Goal: Task Accomplishment & Management: Manage account settings

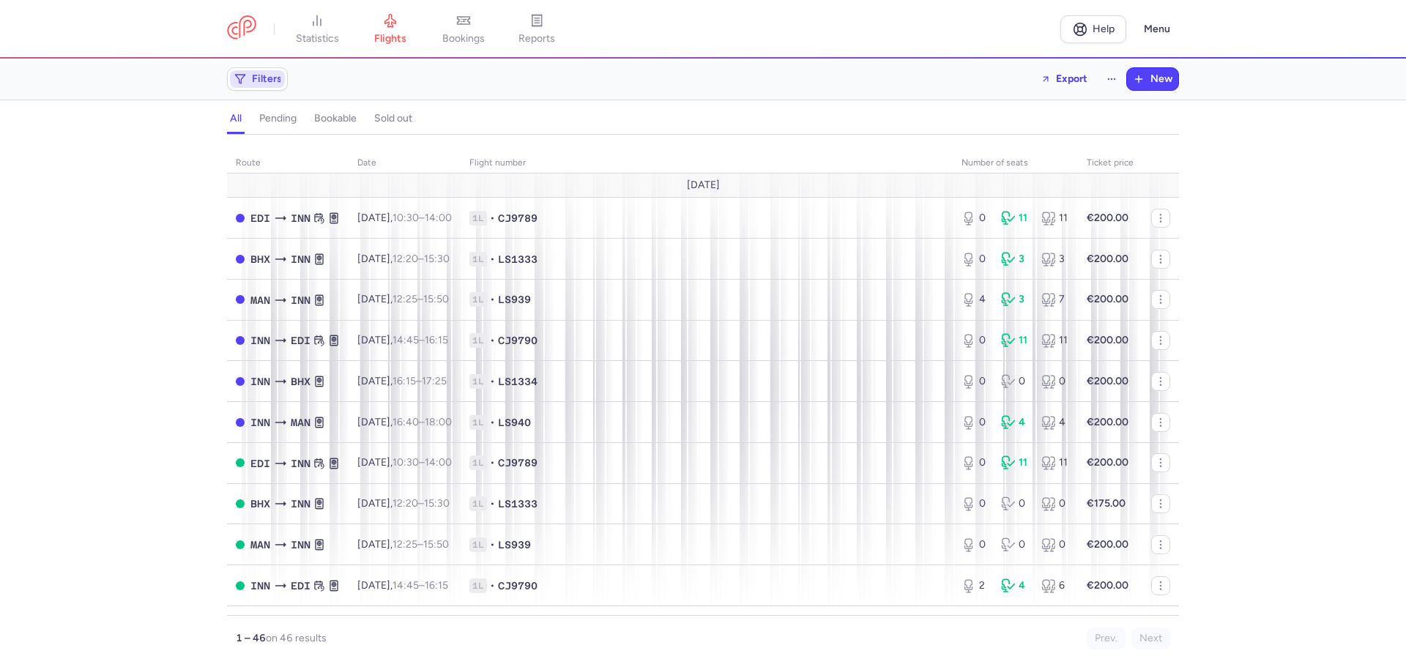
click at [254, 85] on span "Filters" at bounding box center [267, 79] width 30 height 12
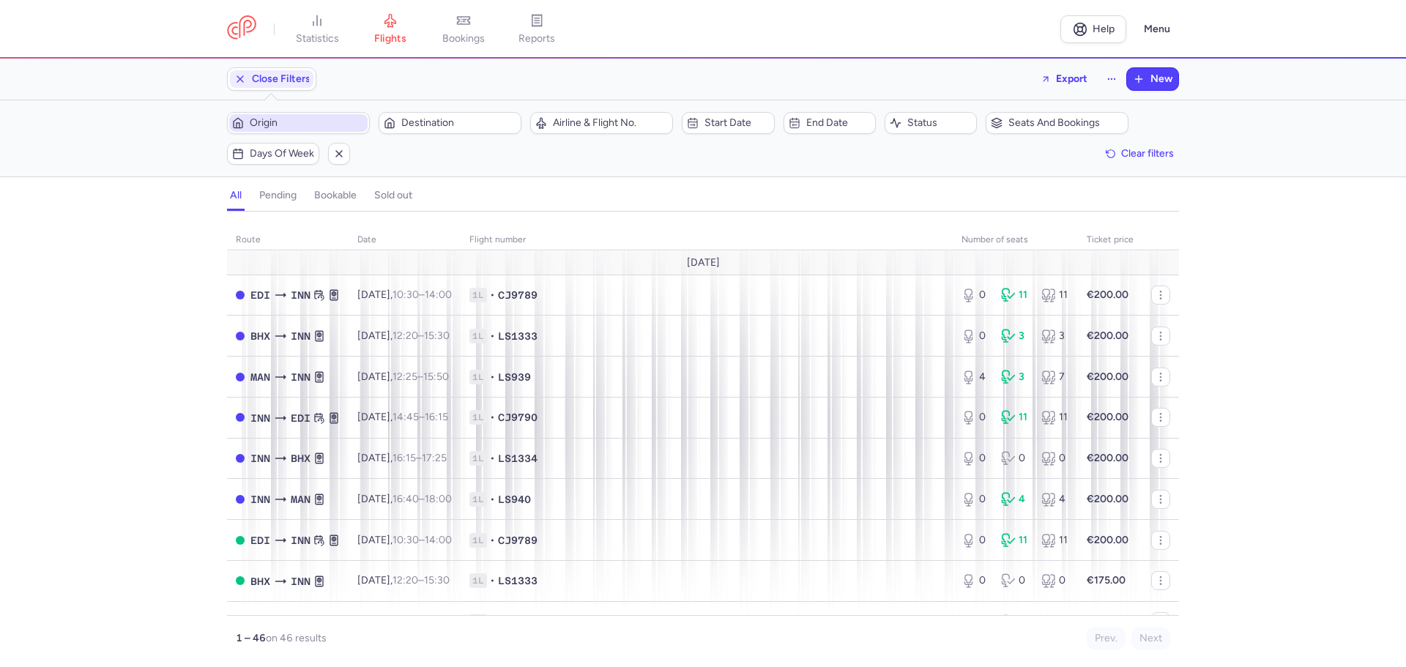
click at [321, 124] on span "Origin" at bounding box center [307, 123] width 115 height 12
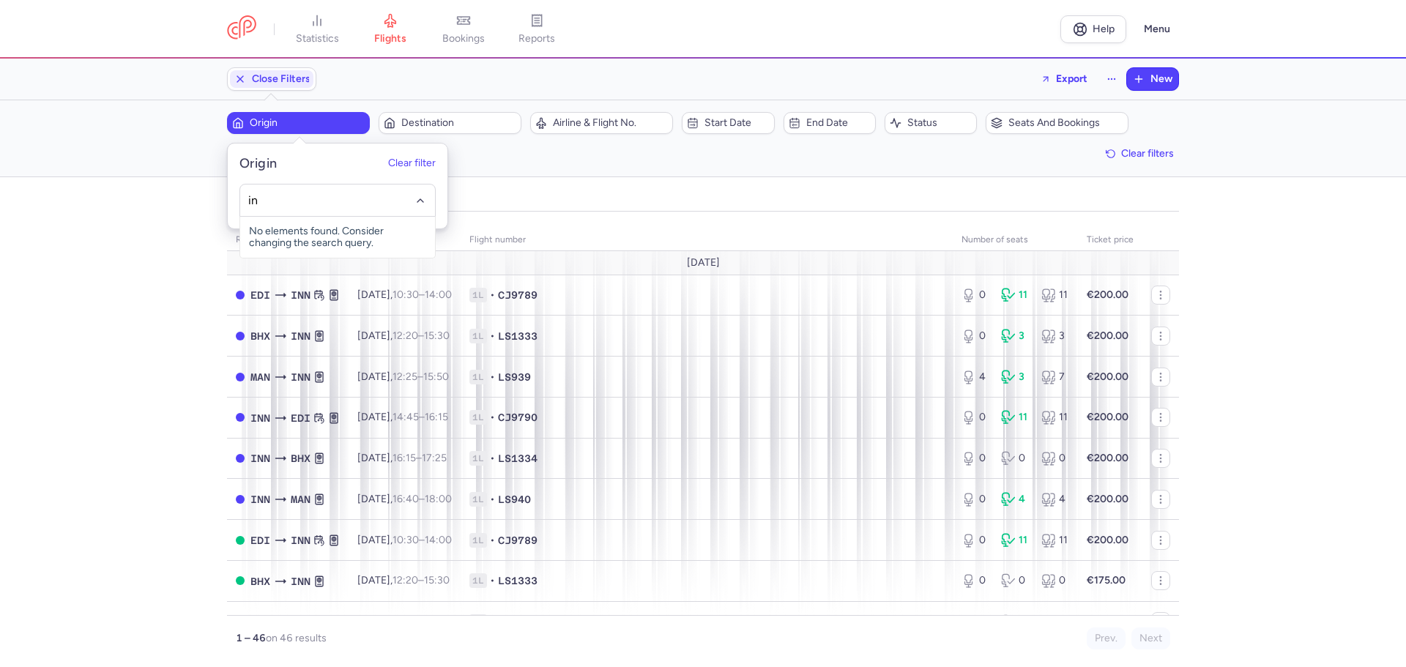
type input "inn"
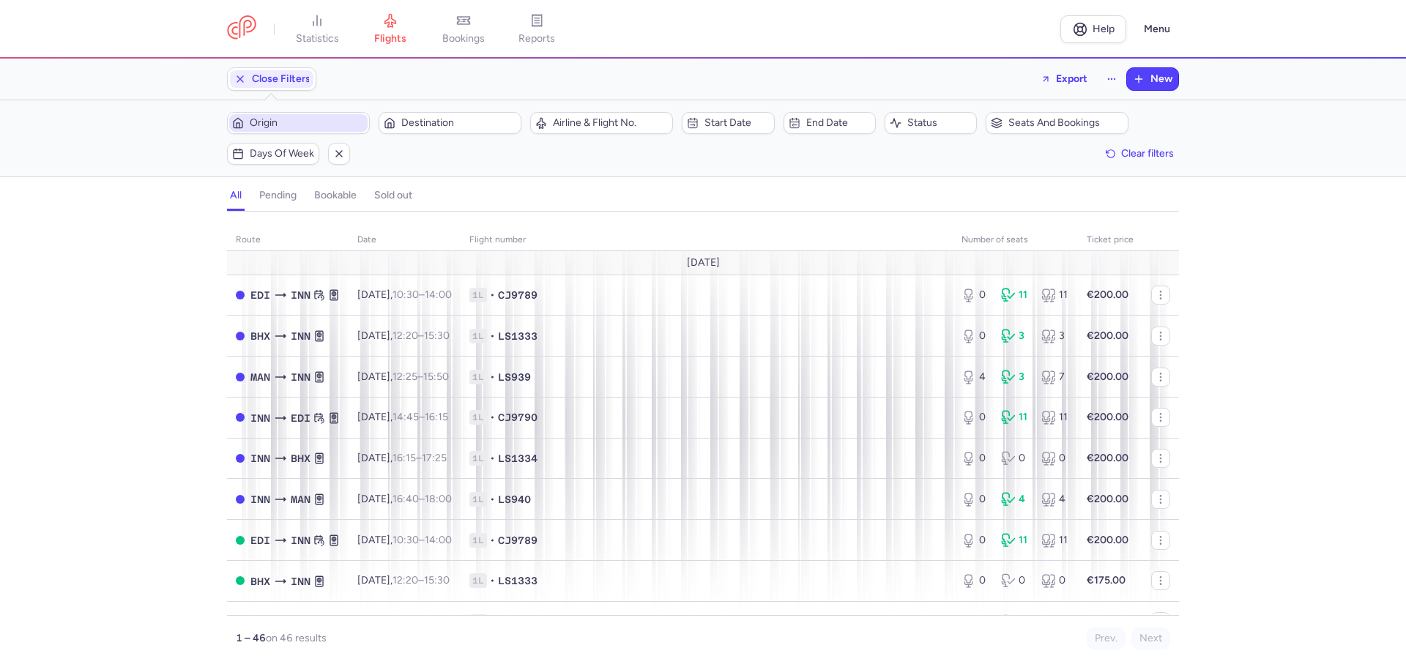
click at [321, 124] on span "Origin" at bounding box center [307, 123] width 115 height 12
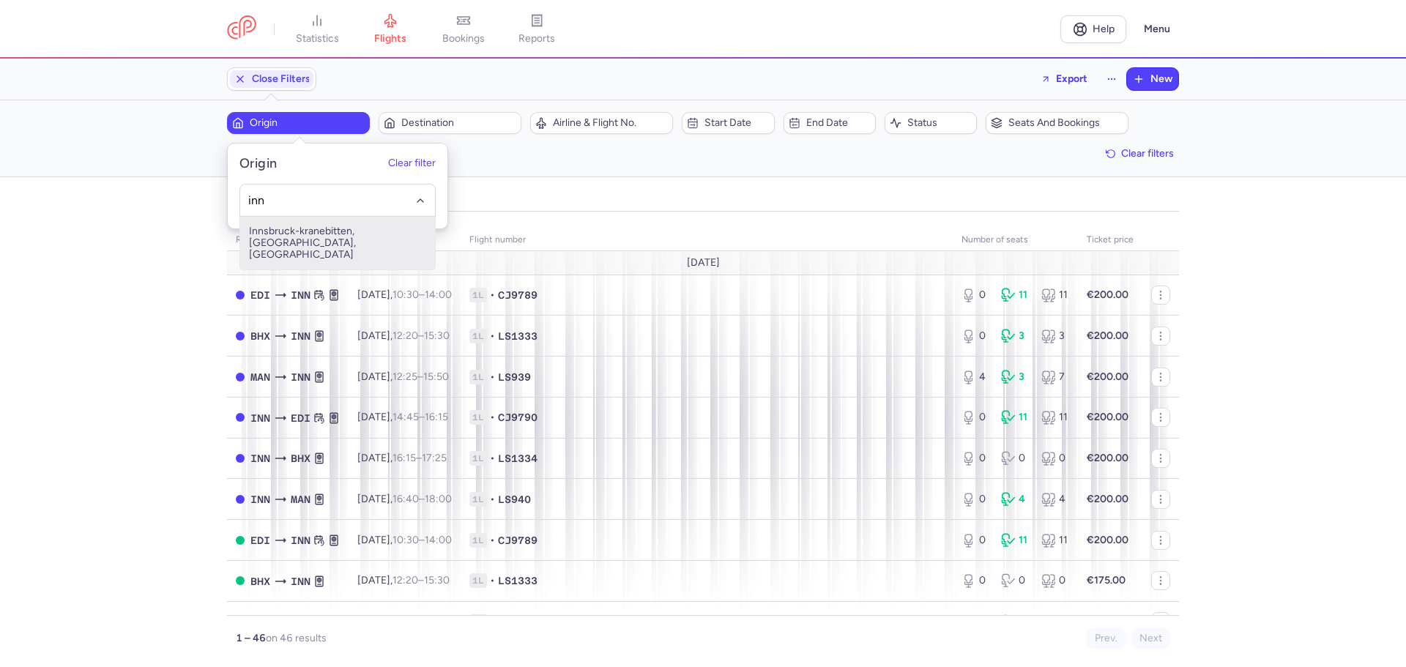
click at [292, 241] on span "Innsbruck-kranebitten, [GEOGRAPHIC_DATA], [GEOGRAPHIC_DATA]" at bounding box center [337, 243] width 195 height 53
type input "inn"
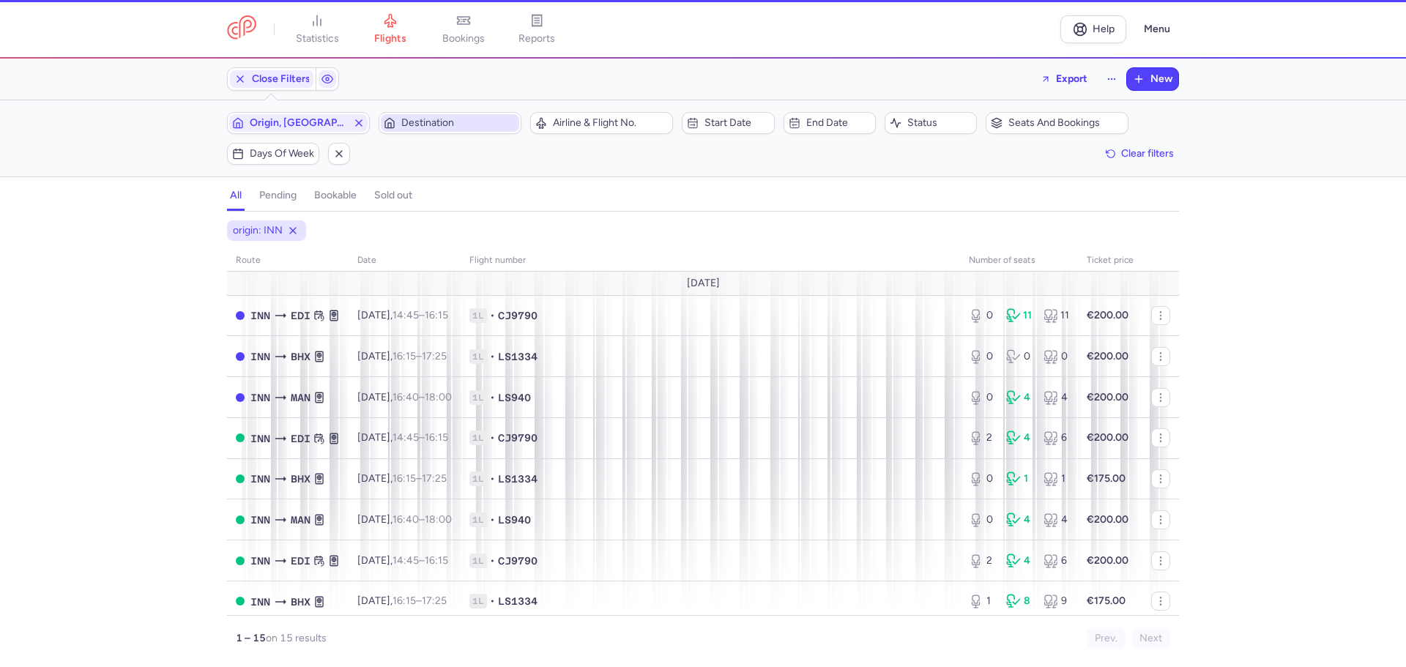
click at [403, 124] on span "Destination" at bounding box center [458, 123] width 115 height 12
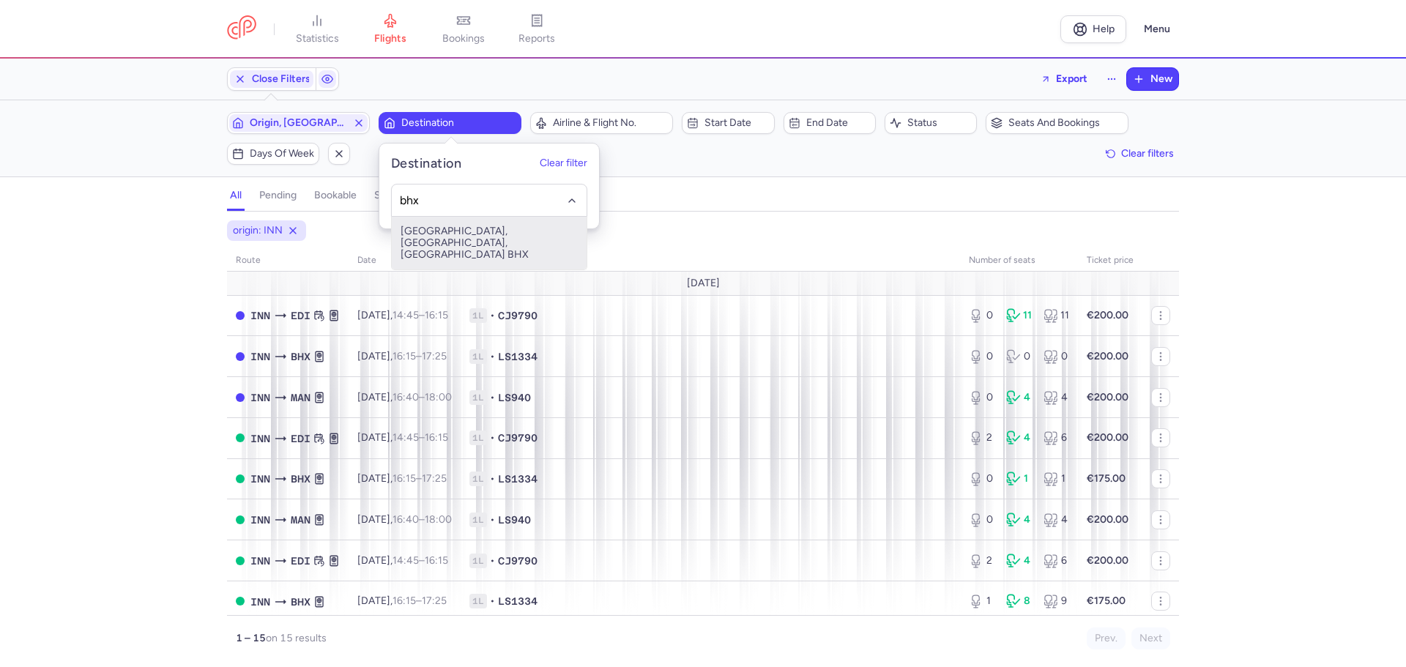
click at [495, 238] on span "[GEOGRAPHIC_DATA], [GEOGRAPHIC_DATA], [GEOGRAPHIC_DATA] BHX" at bounding box center [489, 243] width 195 height 53
type input "bhx"
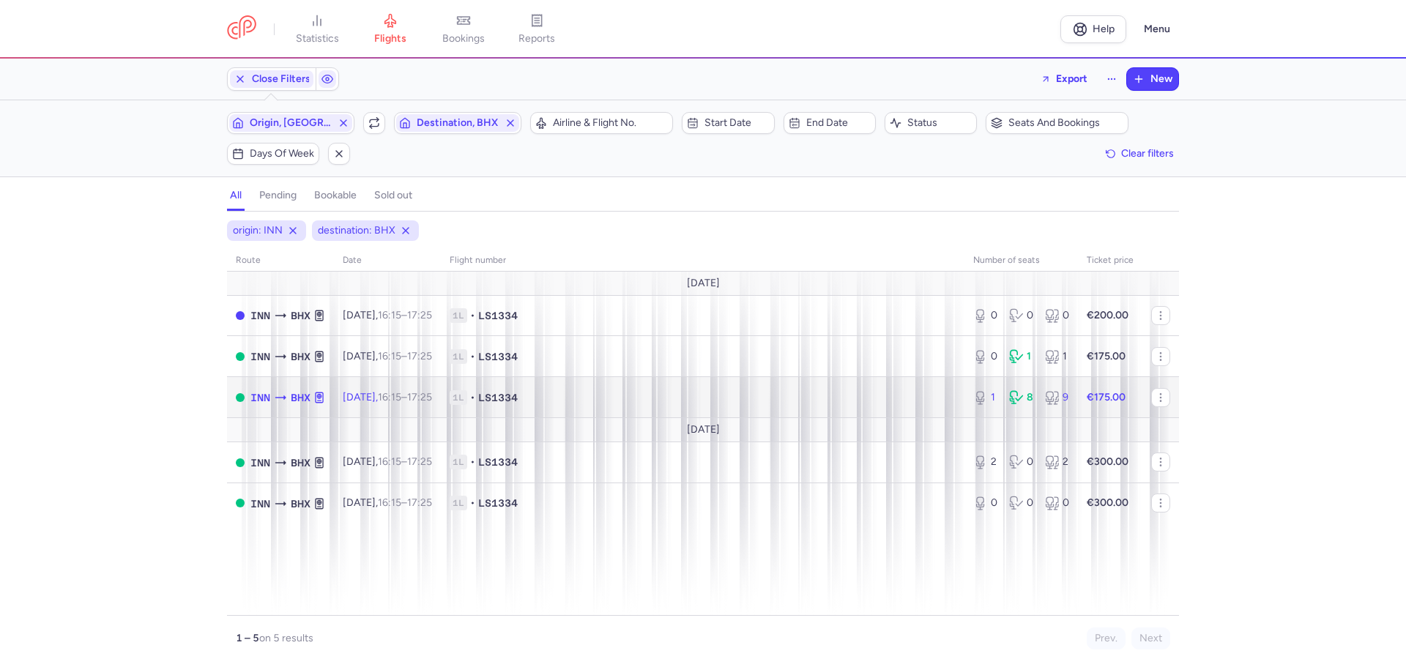
click at [921, 398] on span "1L • LS1334" at bounding box center [703, 397] width 506 height 15
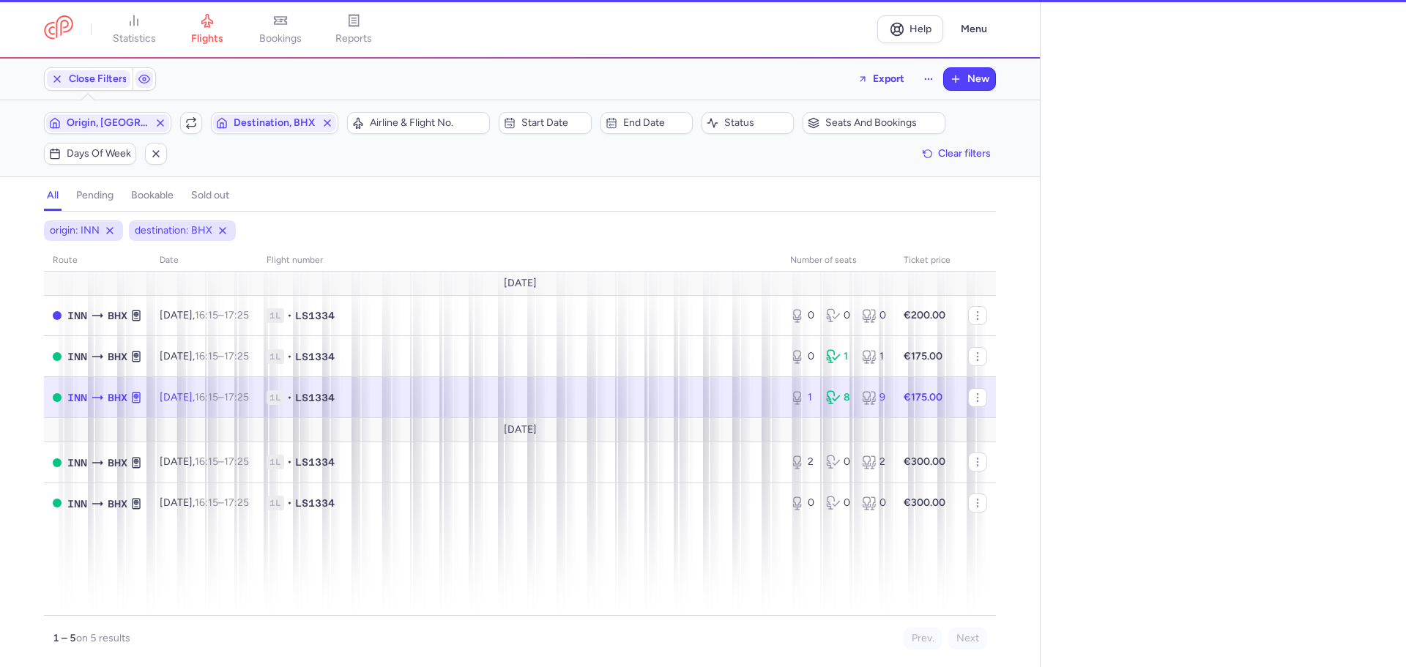
select select "days"
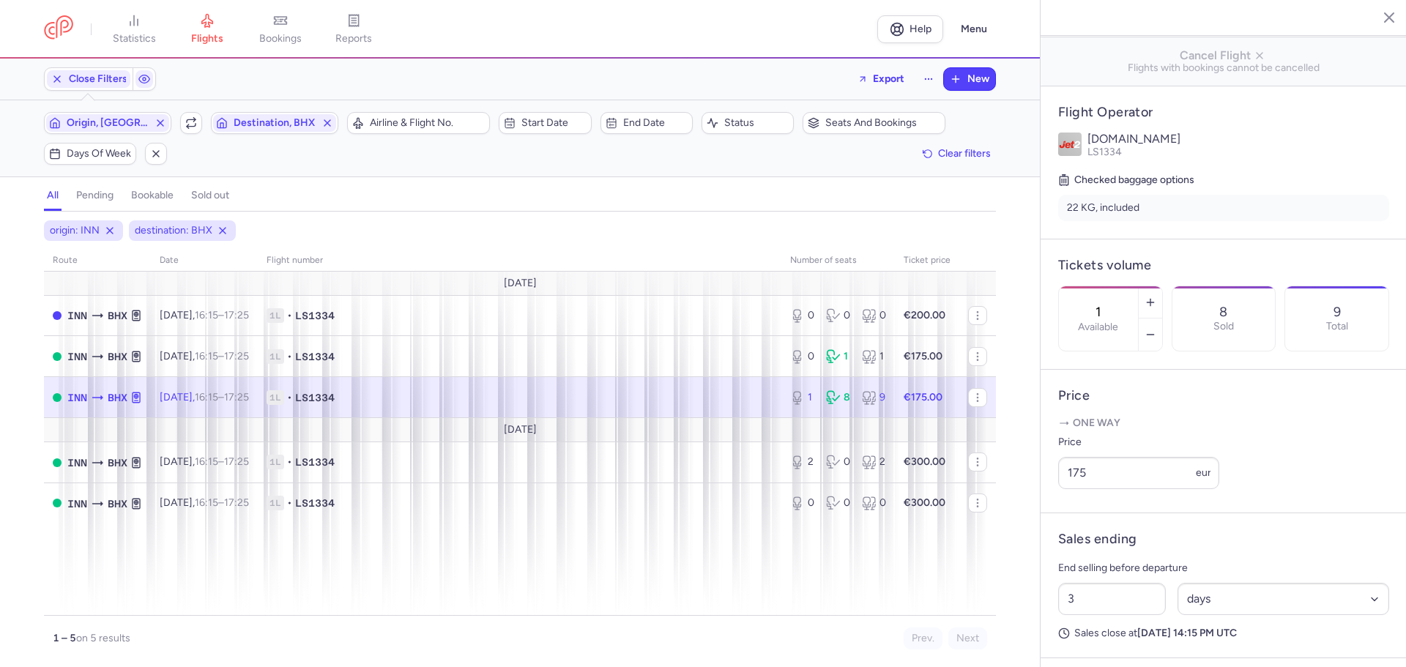
scroll to position [220, 0]
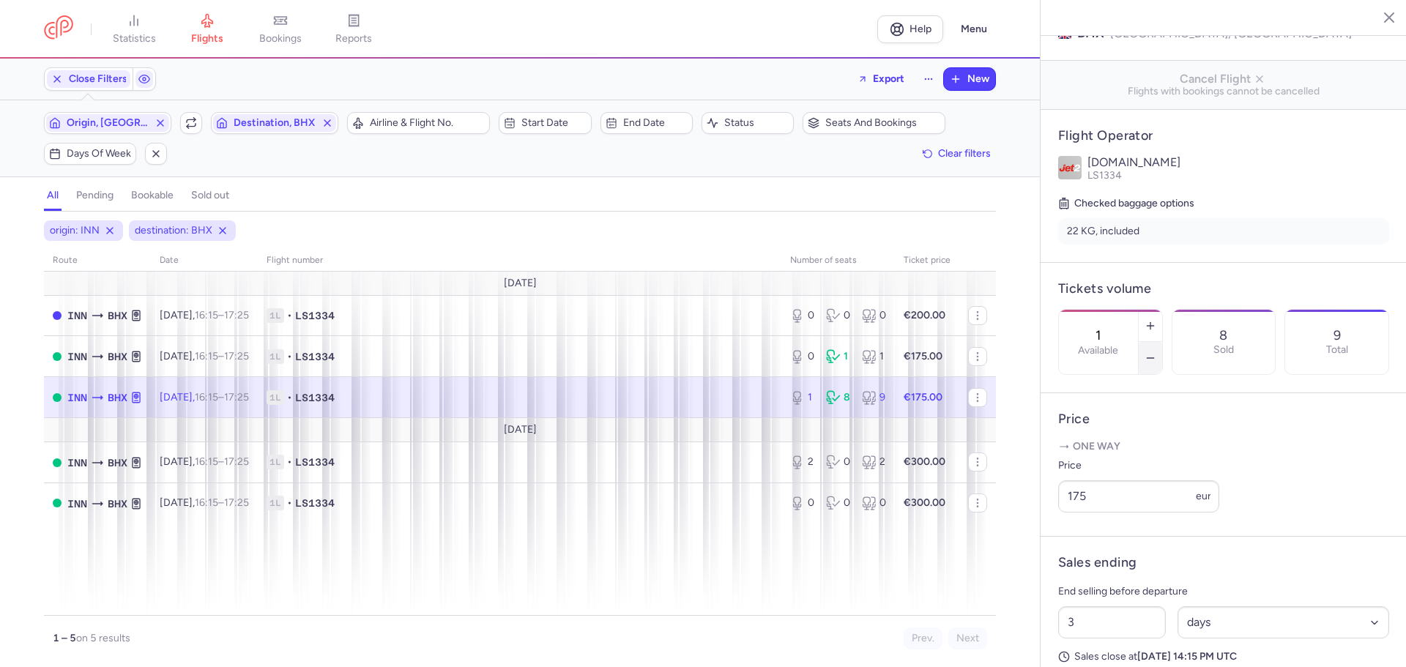
click at [1162, 342] on button "button" at bounding box center [1150, 358] width 23 height 32
click at [1095, 644] on span "Save changes" at bounding box center [1107, 638] width 72 height 13
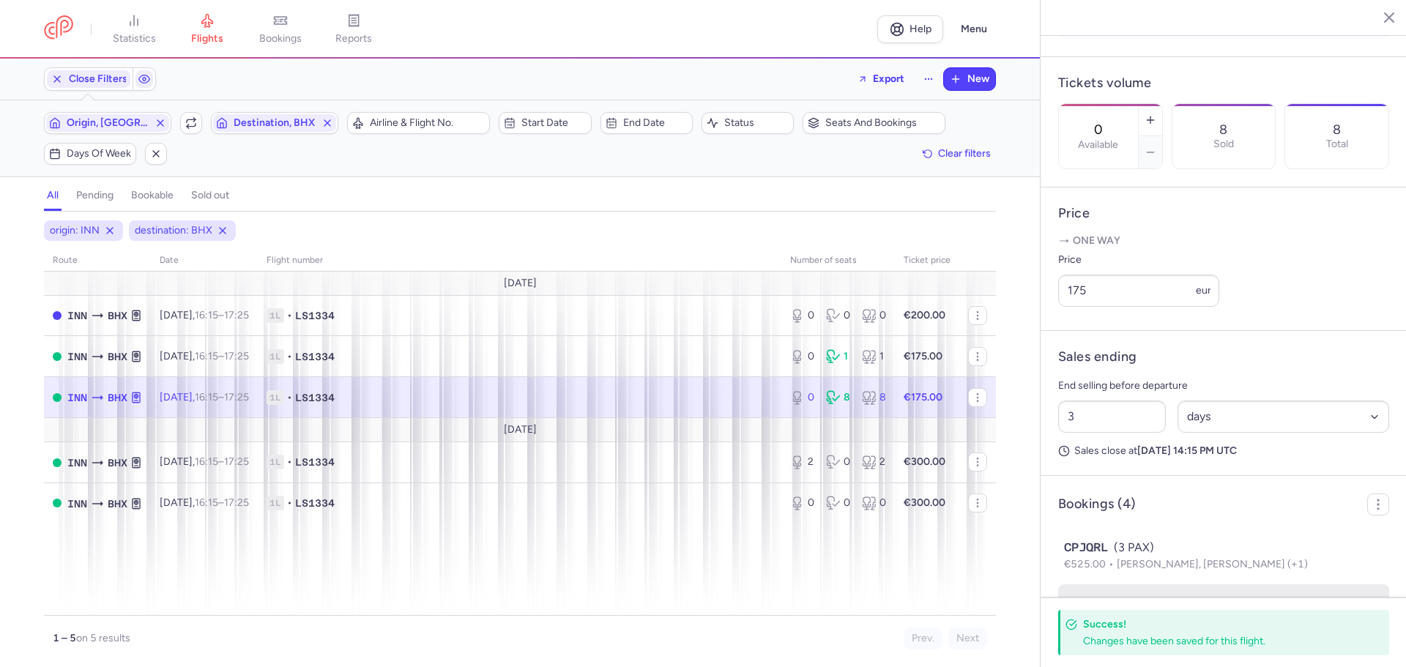
scroll to position [622, 0]
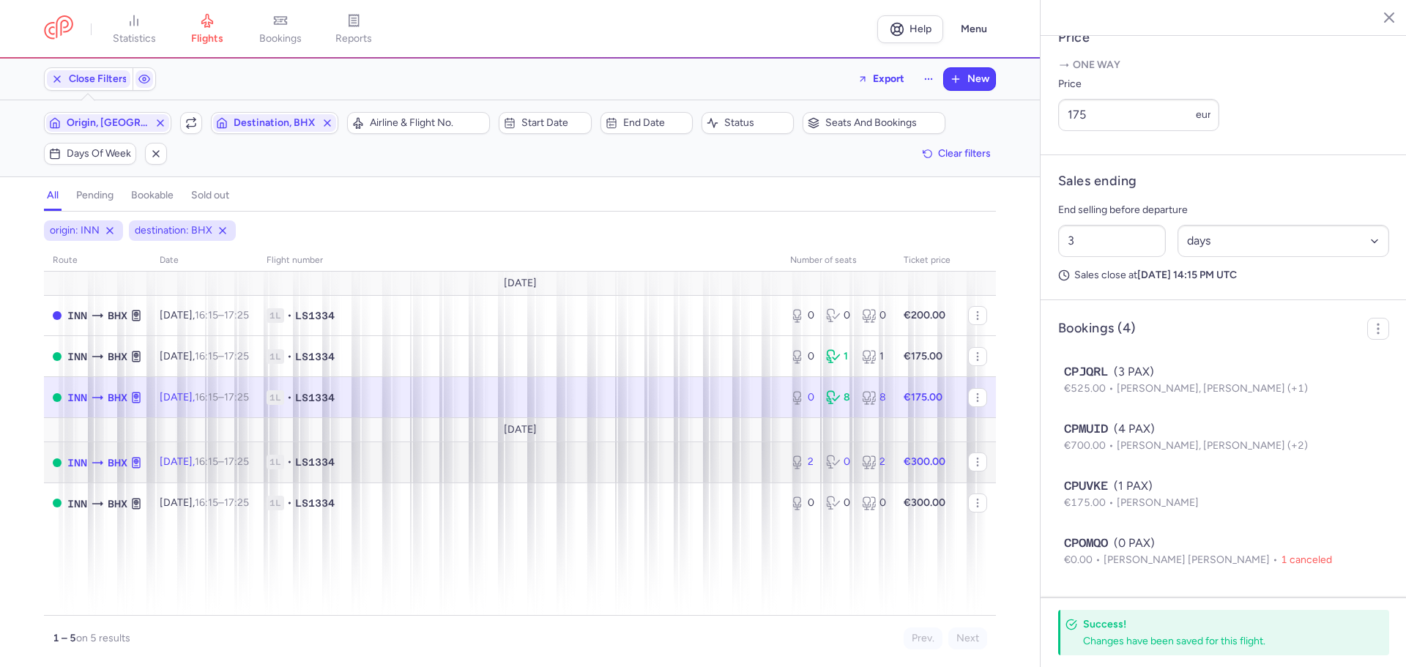
drag, startPoint x: 705, startPoint y: 461, endPoint x: 715, endPoint y: 460, distance: 9.5
click at [705, 461] on span "1L • LS1334" at bounding box center [520, 462] width 506 height 15
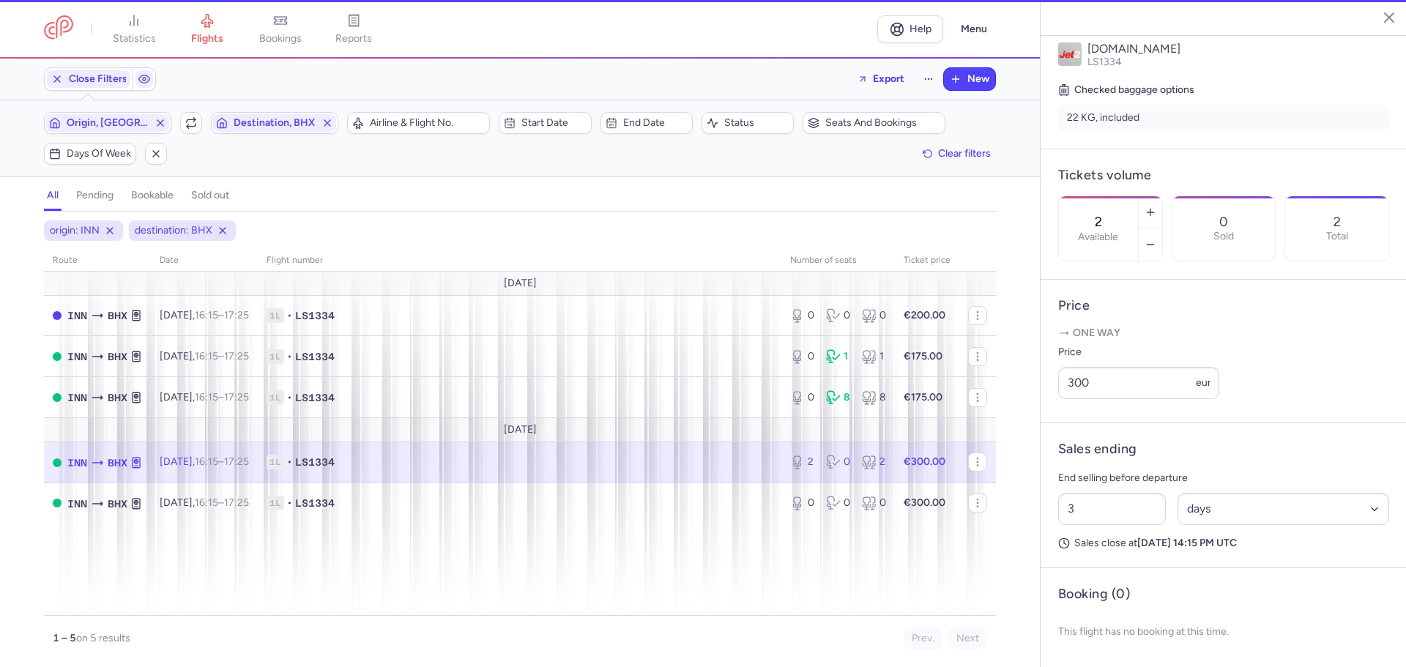
scroll to position [342, 0]
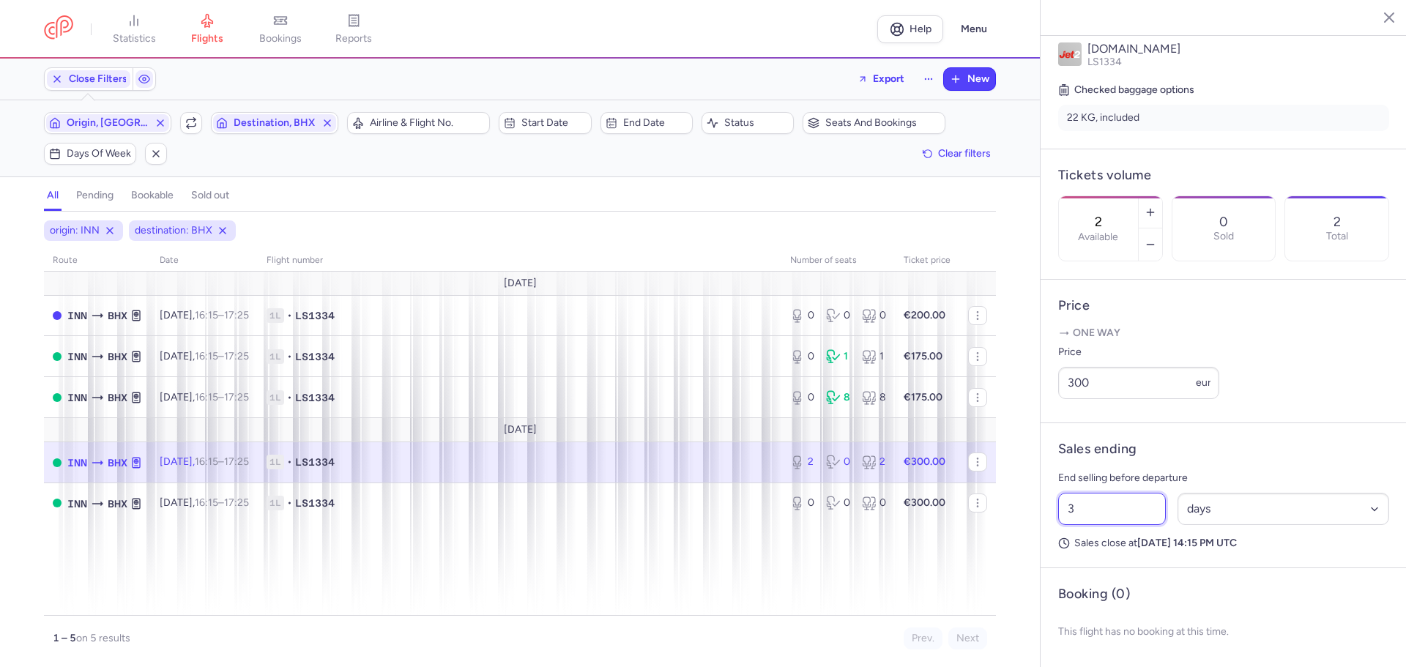
drag, startPoint x: 1073, startPoint y: 510, endPoint x: 1039, endPoint y: 510, distance: 33.7
click at [1041, 510] on article "Sales ending End selling before departure 3 Select an option hours days Sales c…" at bounding box center [1223, 495] width 366 height 145
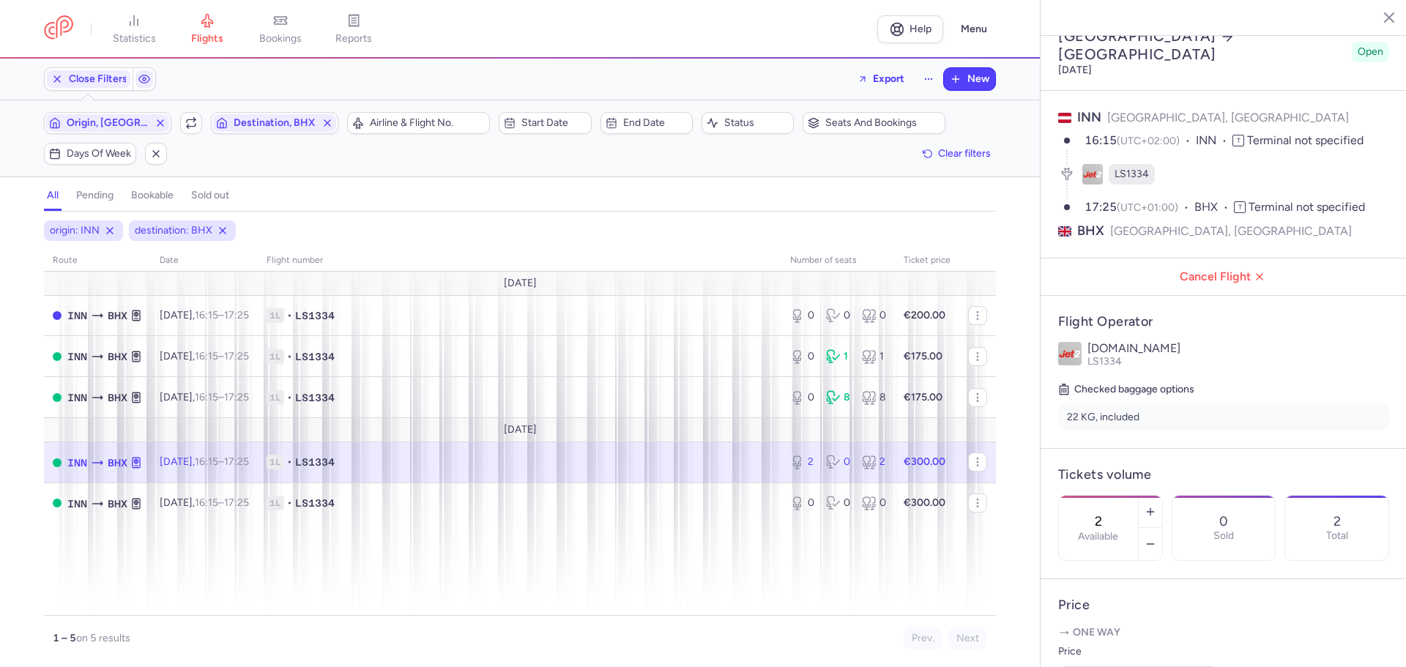
scroll to position [0, 0]
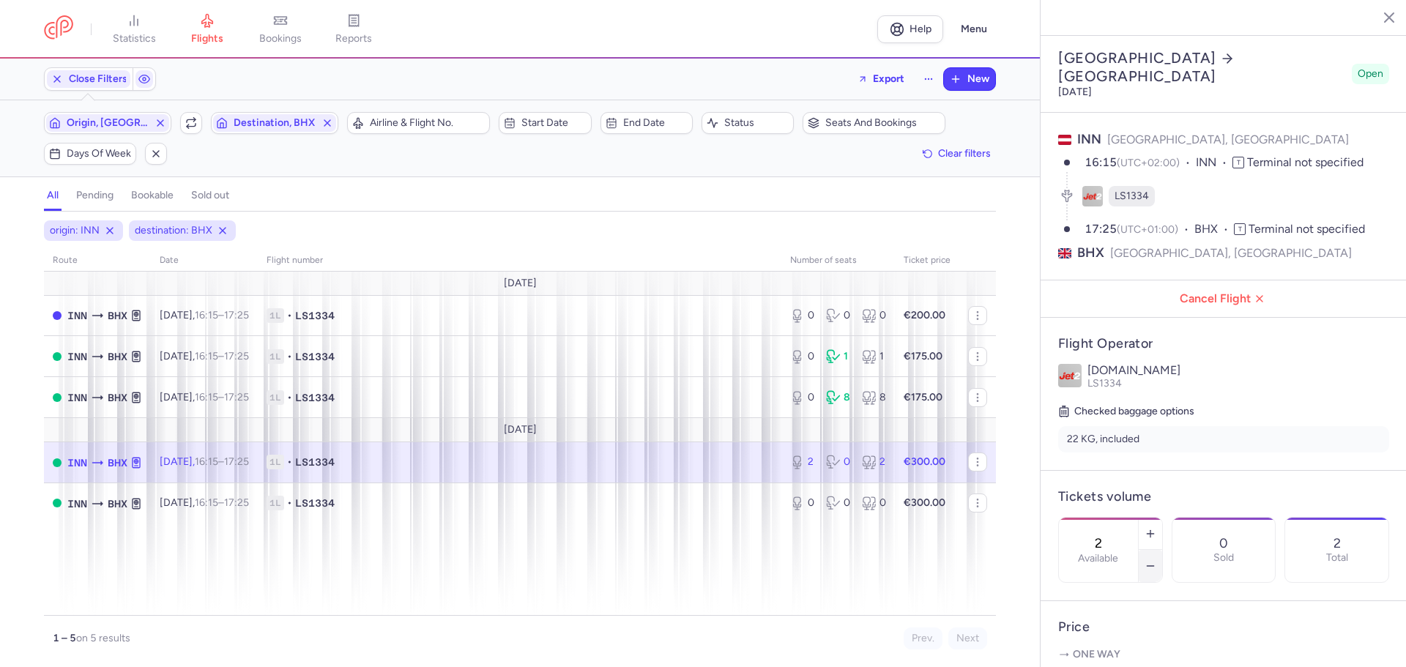
click at [1156, 560] on icon "button" at bounding box center [1150, 566] width 12 height 12
type input "0"
click at [1120, 643] on span "Save changes" at bounding box center [1107, 638] width 72 height 13
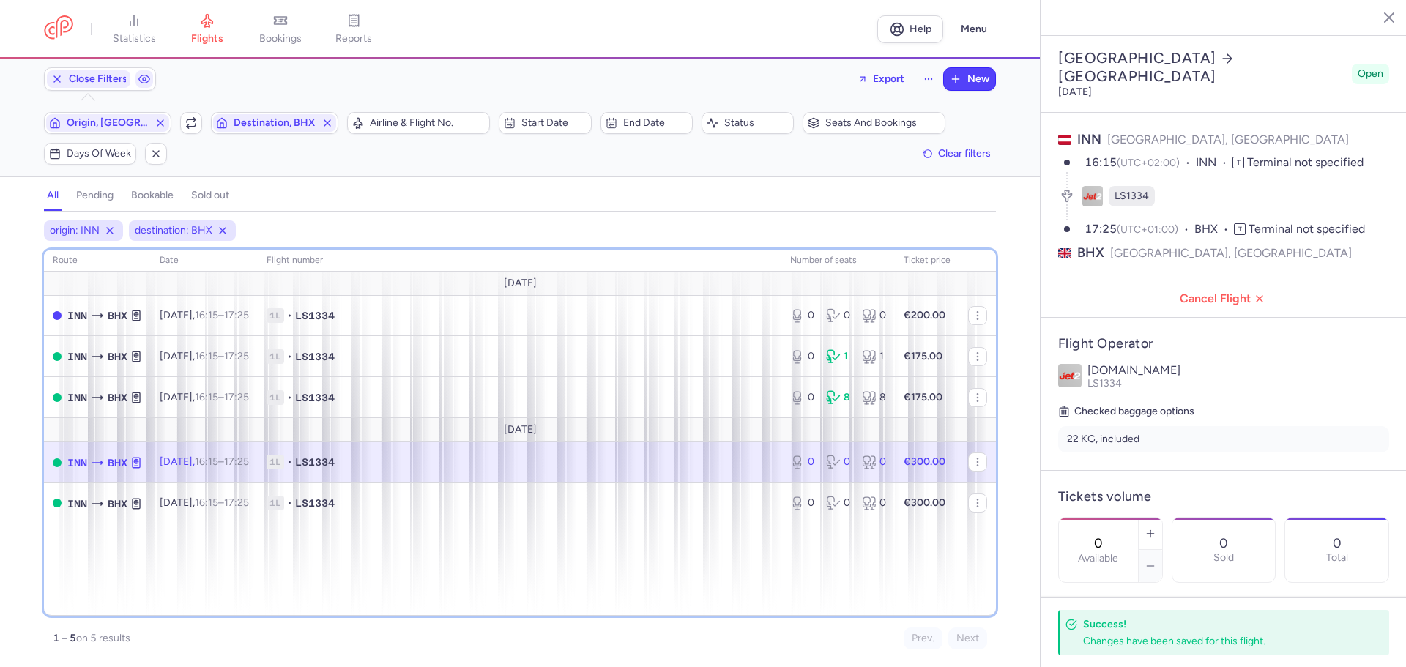
click at [666, 591] on div "route date Flight number number of seats Ticket price [DATE] INN BHX [DATE] 16:…" at bounding box center [520, 433] width 952 height 366
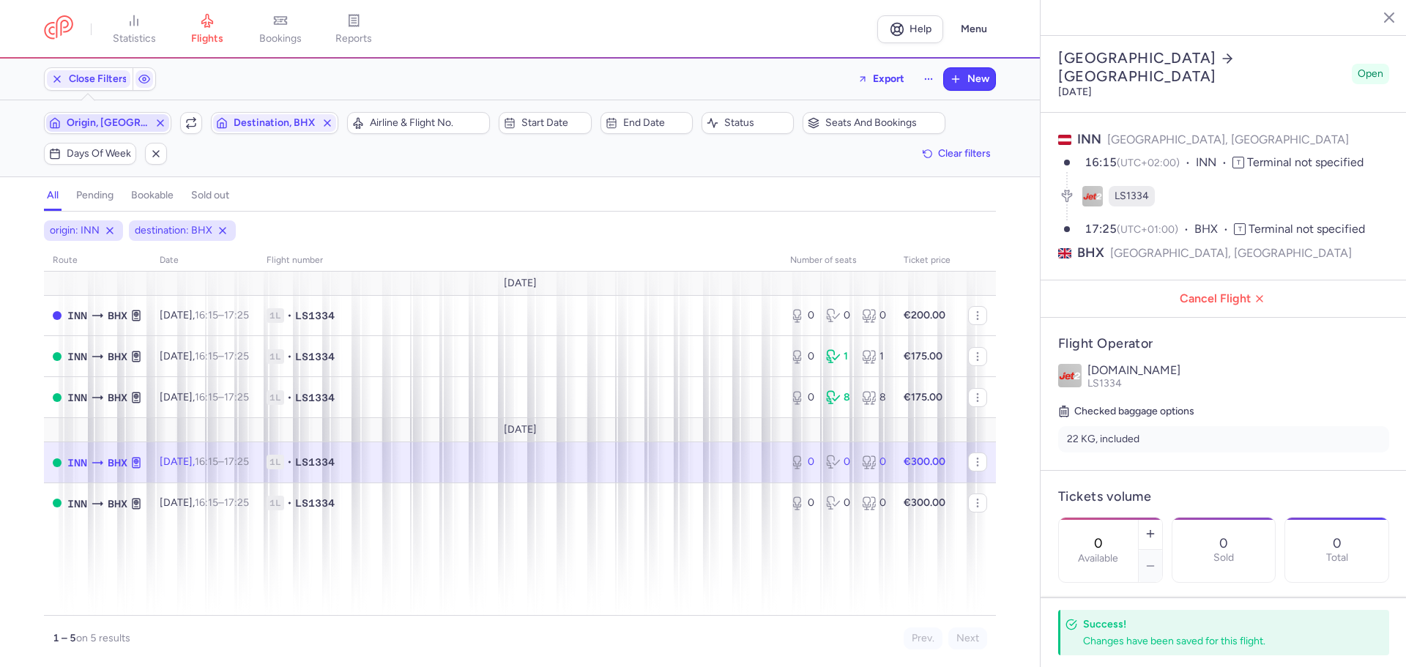
drag, startPoint x: 157, startPoint y: 121, endPoint x: 127, endPoint y: 122, distance: 30.1
click at [152, 122] on span "Origin, [GEOGRAPHIC_DATA]" at bounding box center [107, 123] width 123 height 18
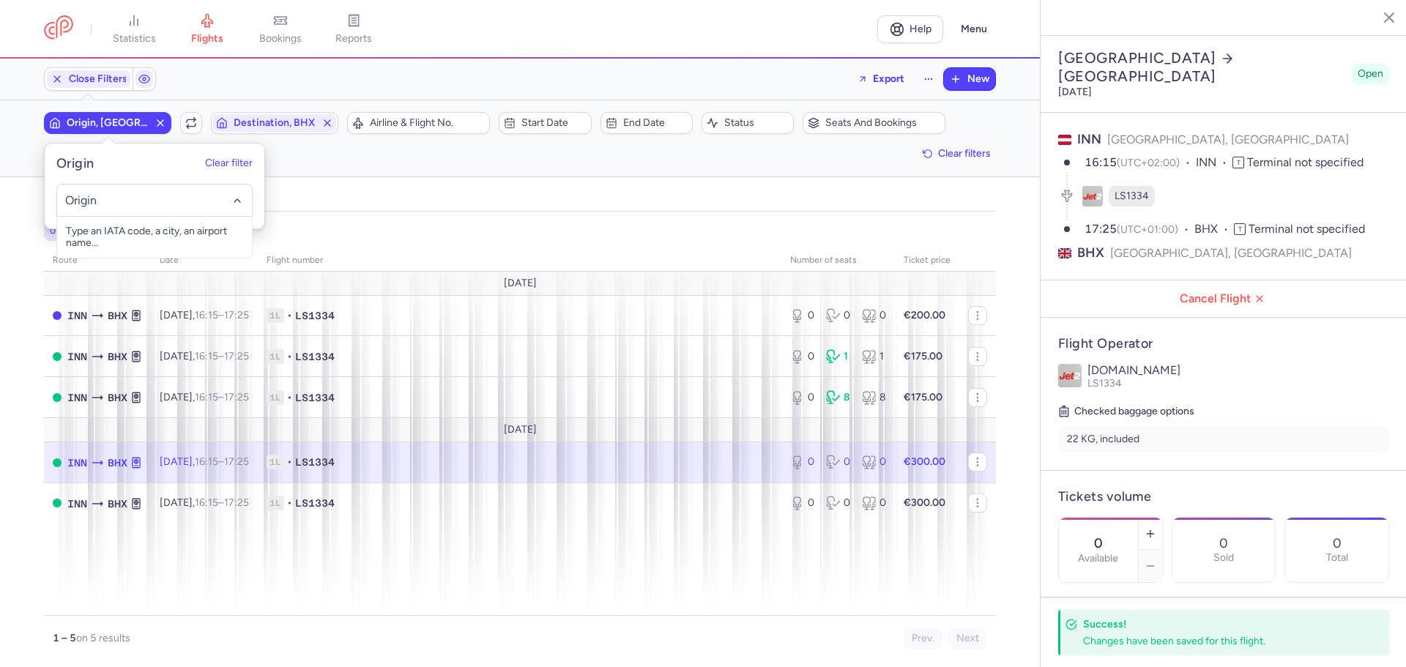
click at [132, 207] on input "-searchbox" at bounding box center [154, 201] width 179 height 16
click at [150, 220] on span "[GEOGRAPHIC_DATA], [GEOGRAPHIC_DATA], [GEOGRAPHIC_DATA] BHX" at bounding box center [154, 243] width 195 height 53
type input "bhx"
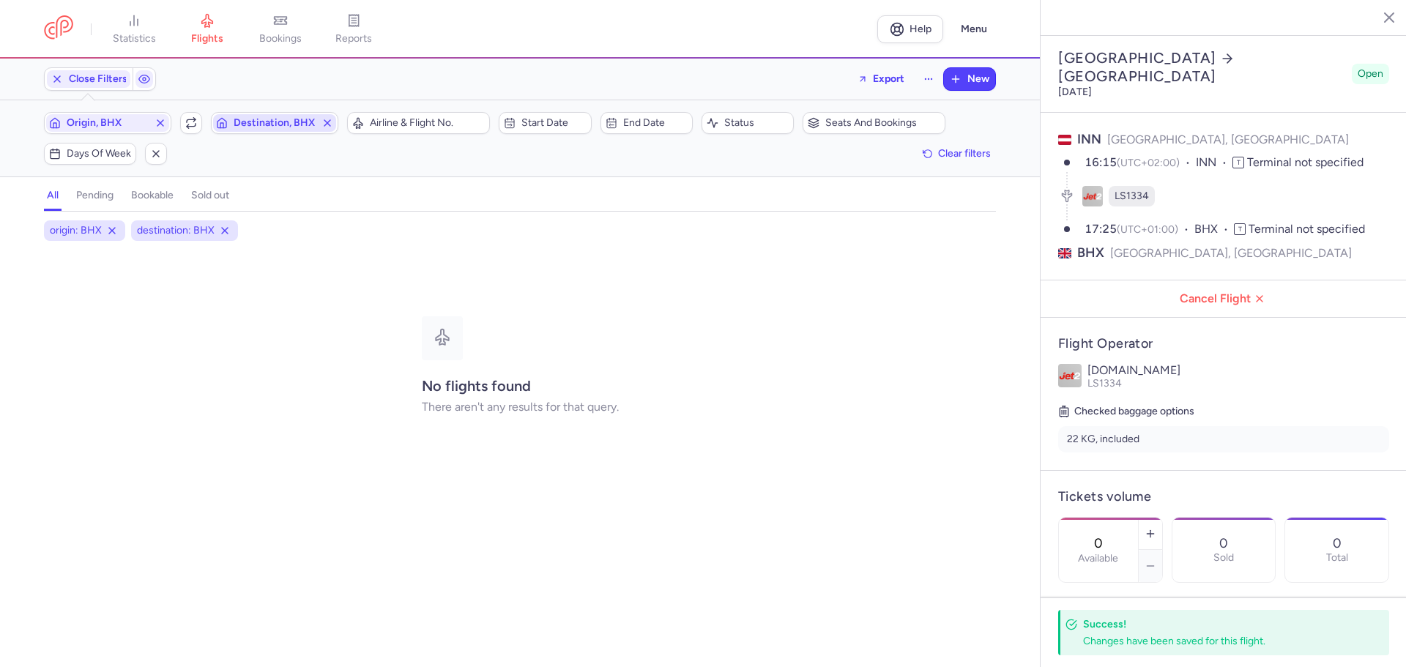
click at [254, 127] on span "Destination, BHX" at bounding box center [275, 123] width 82 height 12
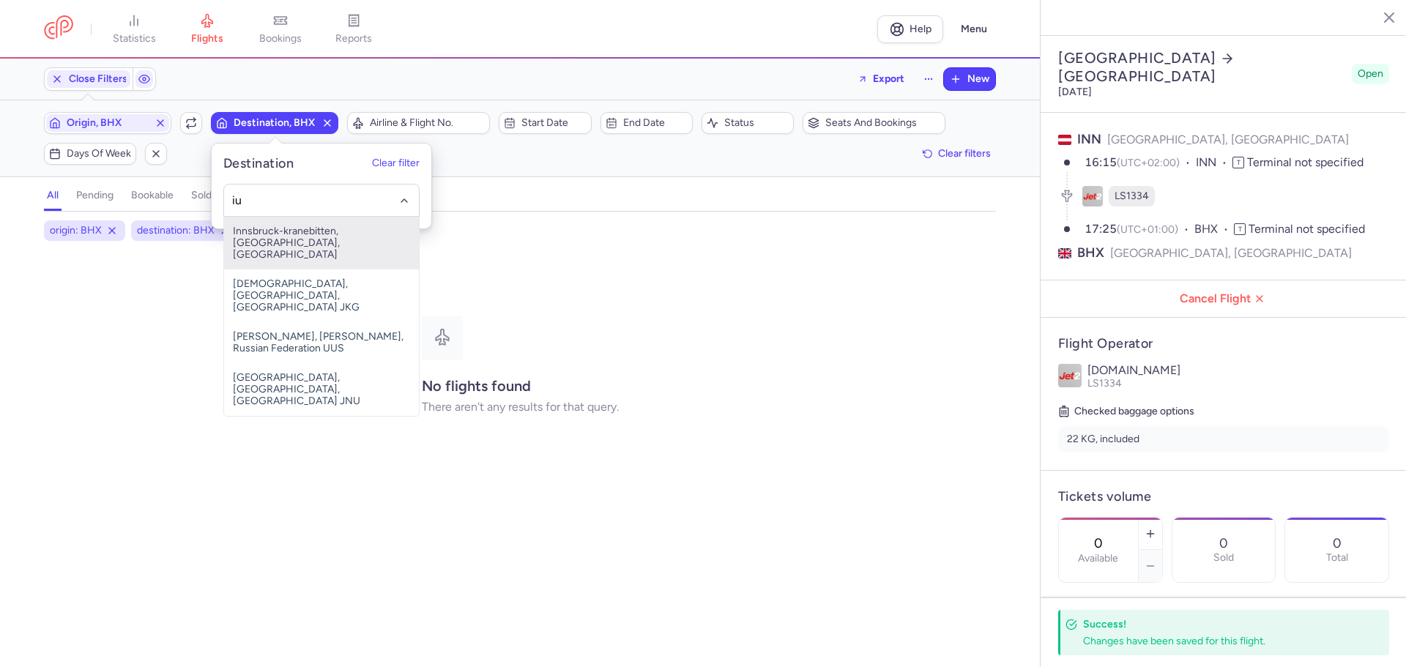
type input "i"
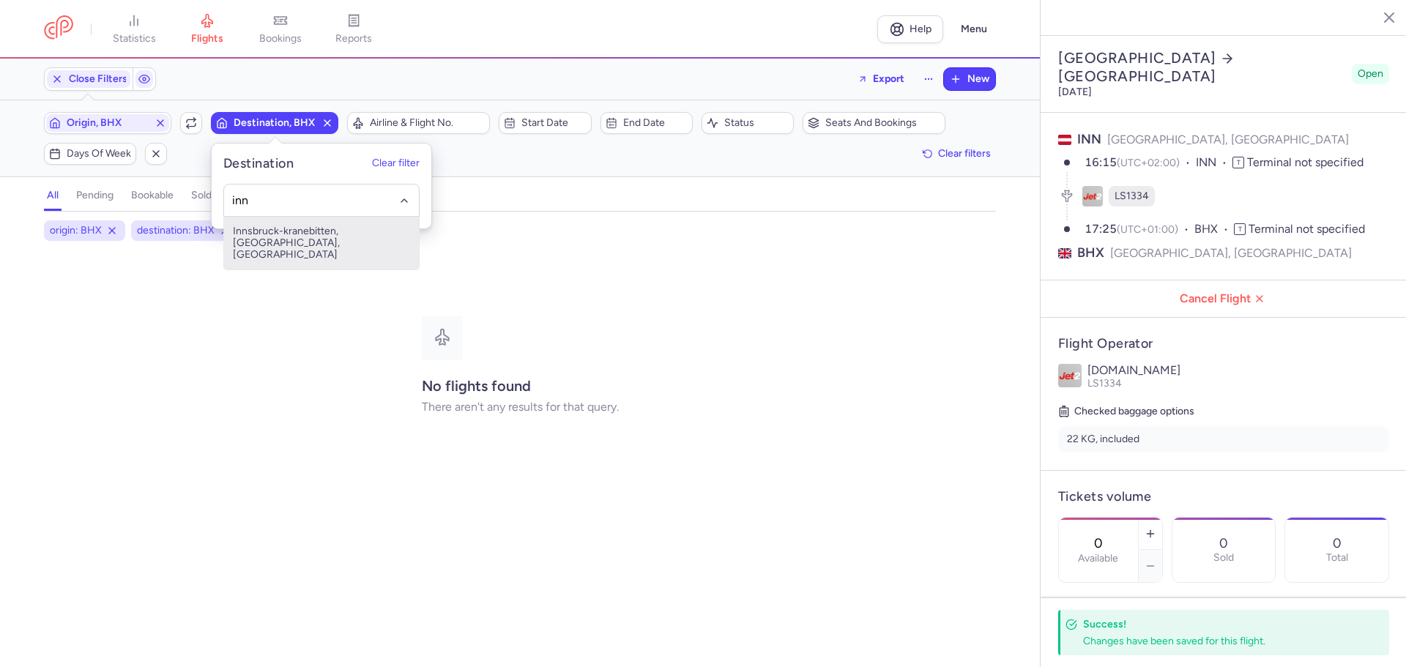
click at [304, 228] on span "Innsbruck-kranebitten, [GEOGRAPHIC_DATA], [GEOGRAPHIC_DATA]" at bounding box center [321, 243] width 195 height 53
type input "inn"
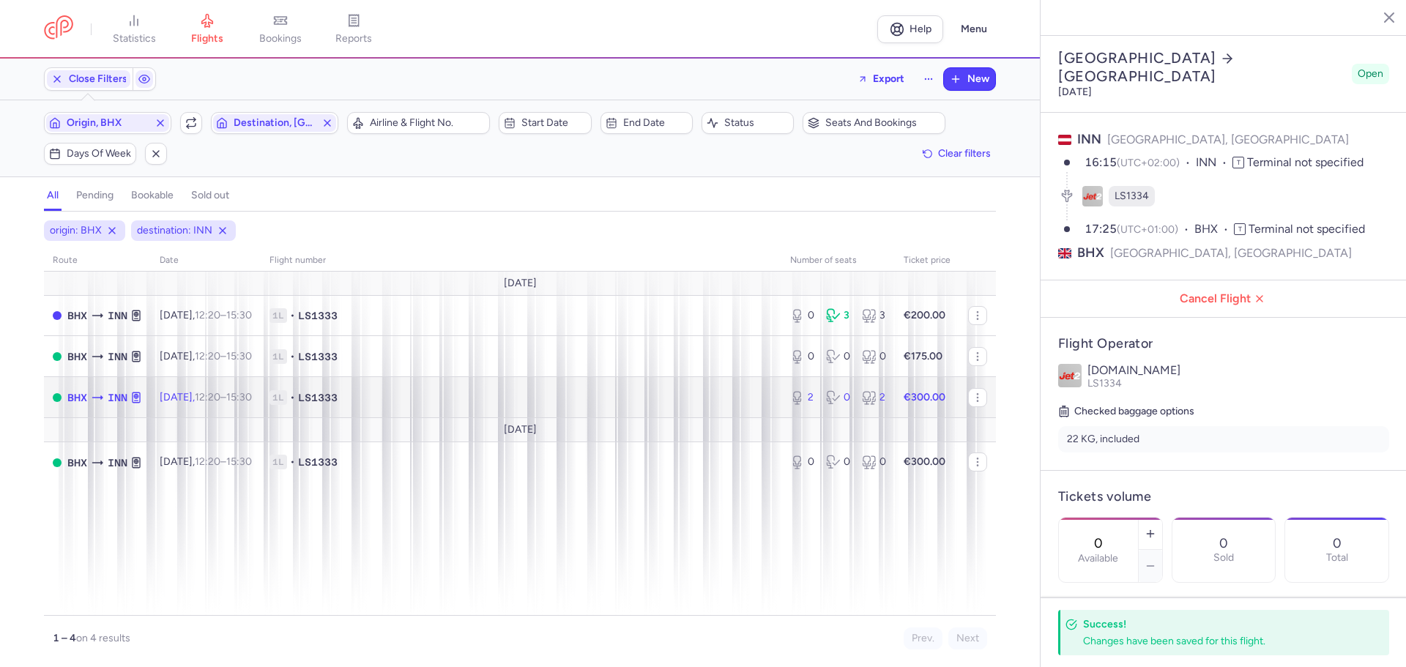
click at [827, 405] on div "2 0 2" at bounding box center [838, 397] width 108 height 26
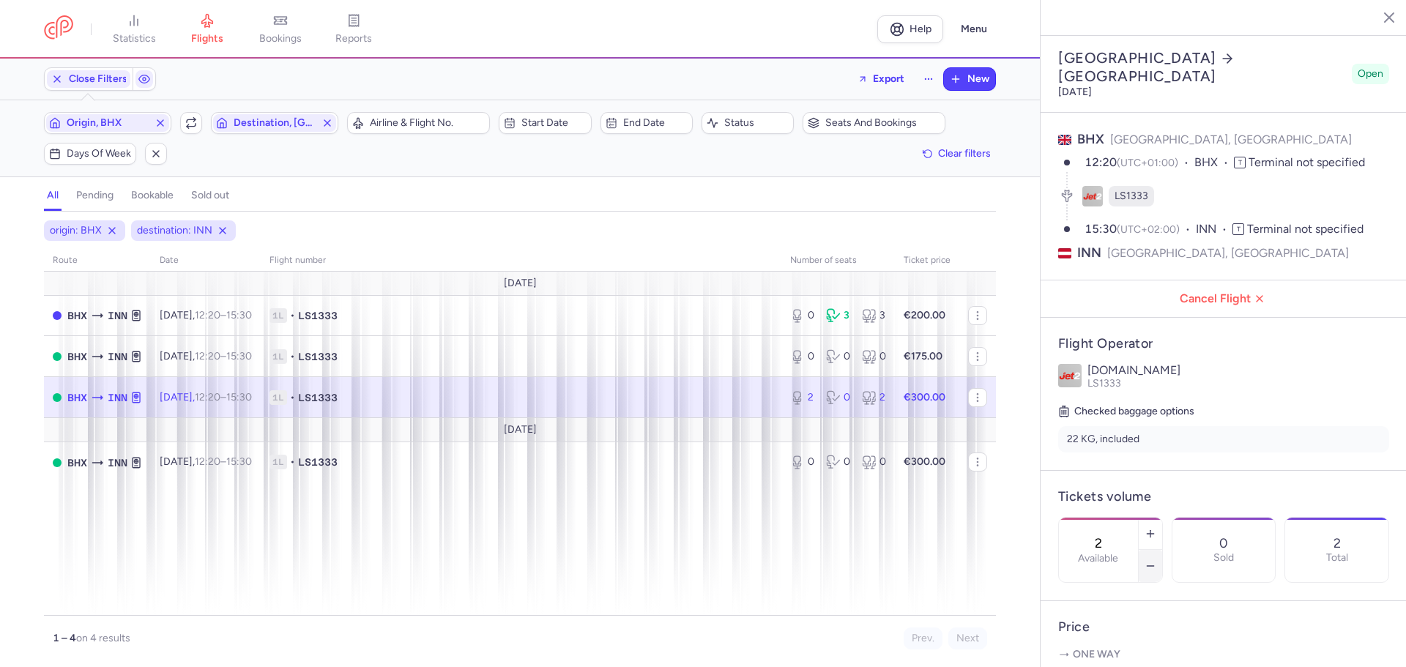
click at [1156, 560] on icon "button" at bounding box center [1150, 566] width 12 height 12
type input "0"
click at [1121, 625] on button "Save changes" at bounding box center [1106, 638] width 97 height 32
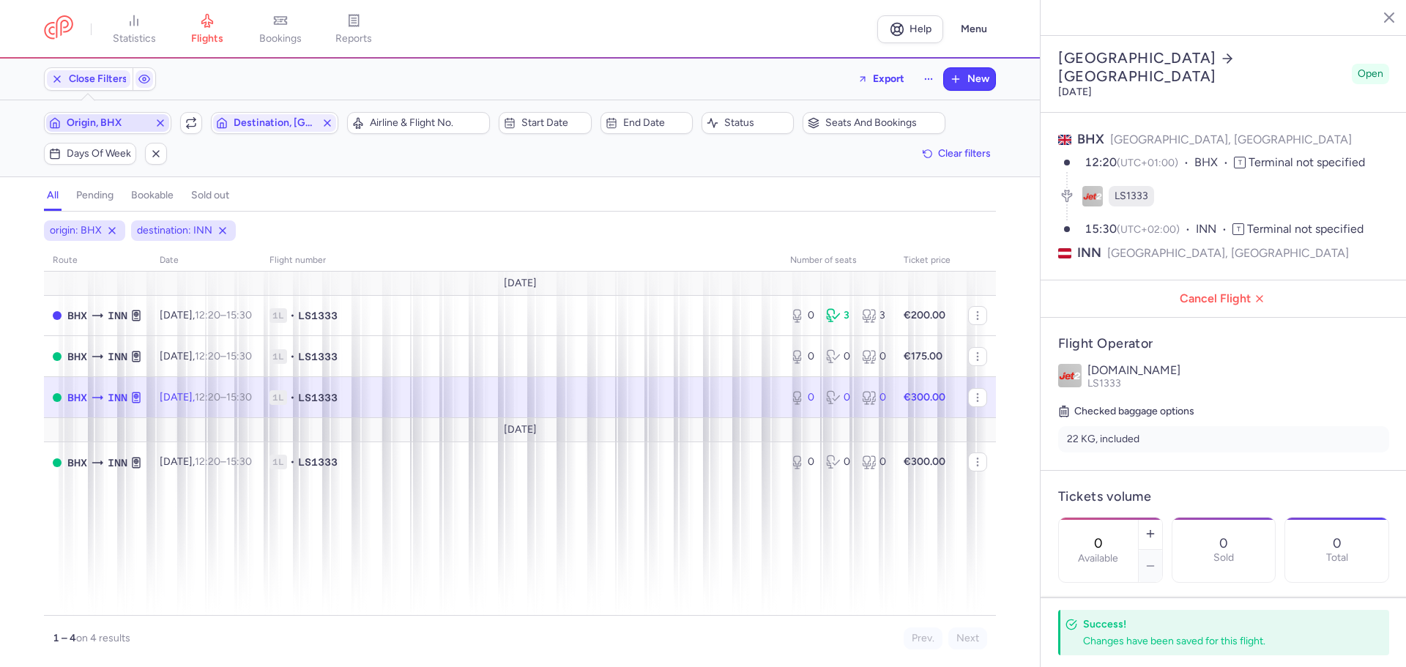
click at [125, 117] on span "Origin, BHX" at bounding box center [107, 123] width 123 height 18
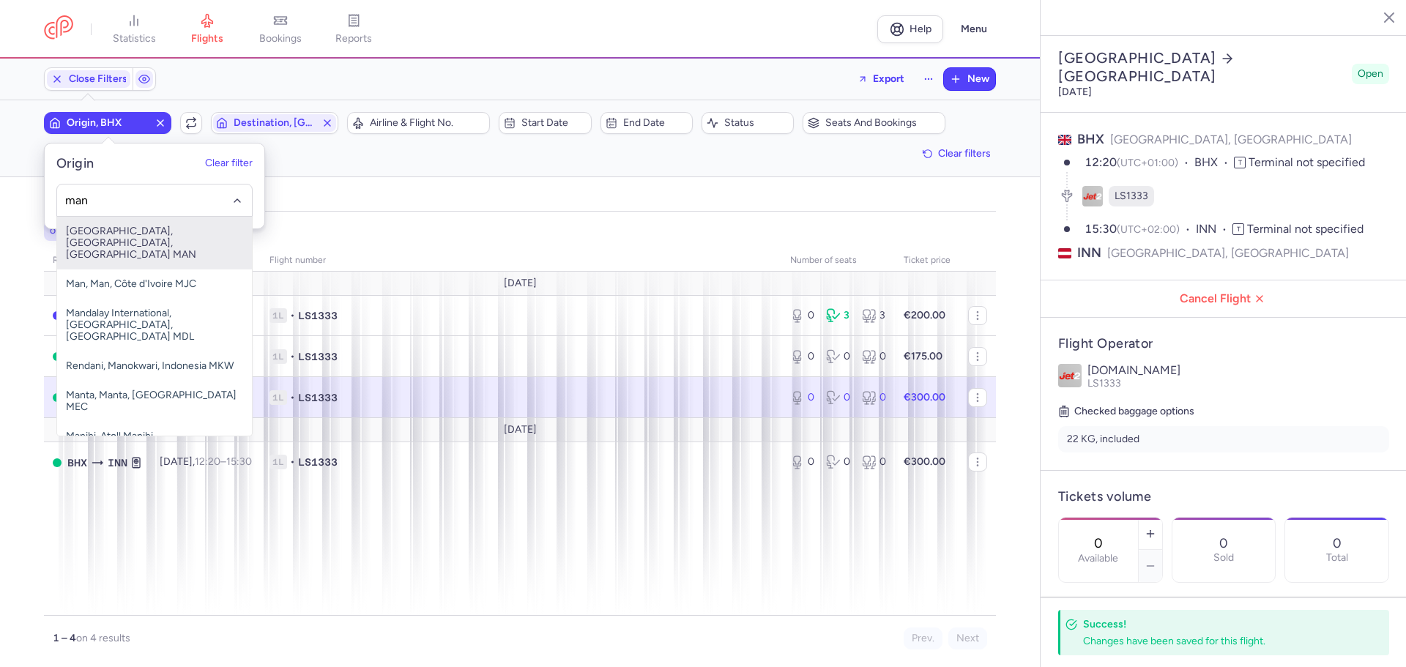
click at [171, 238] on span "[GEOGRAPHIC_DATA], [GEOGRAPHIC_DATA], [GEOGRAPHIC_DATA] MAN" at bounding box center [154, 243] width 195 height 53
type input "man"
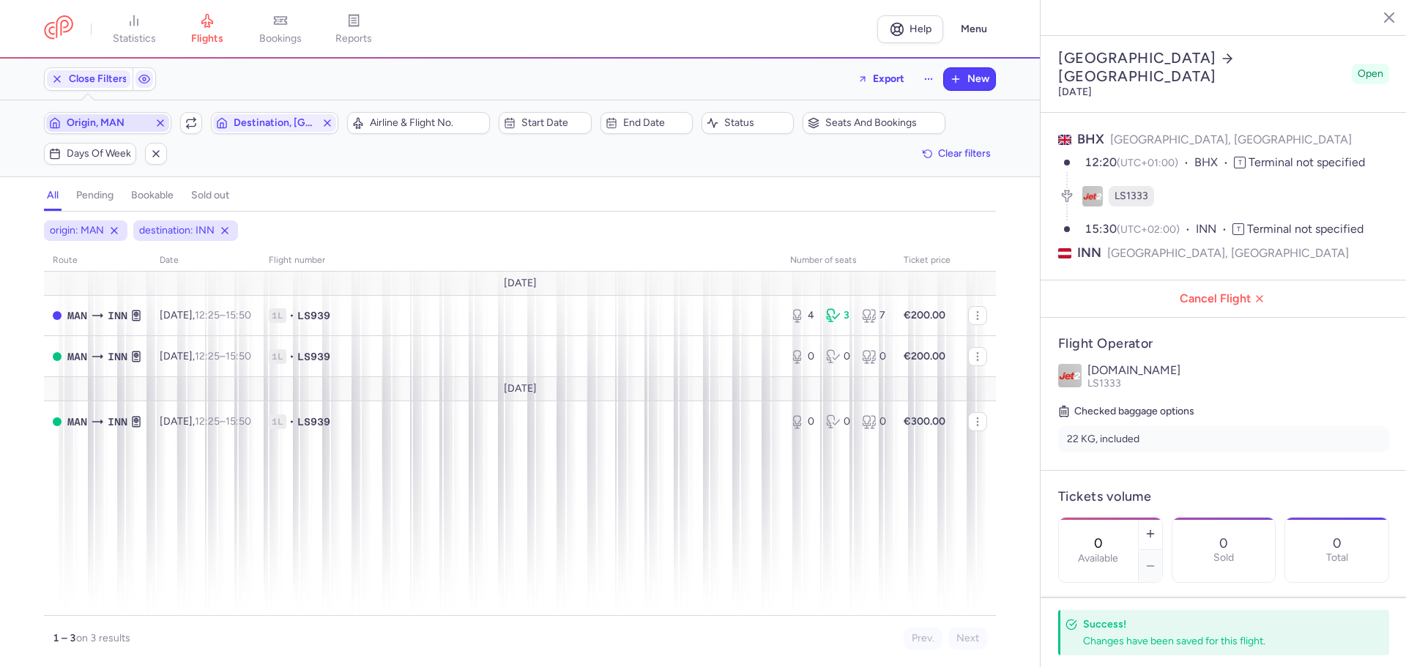
click at [162, 124] on icon "button" at bounding box center [161, 123] width 12 height 12
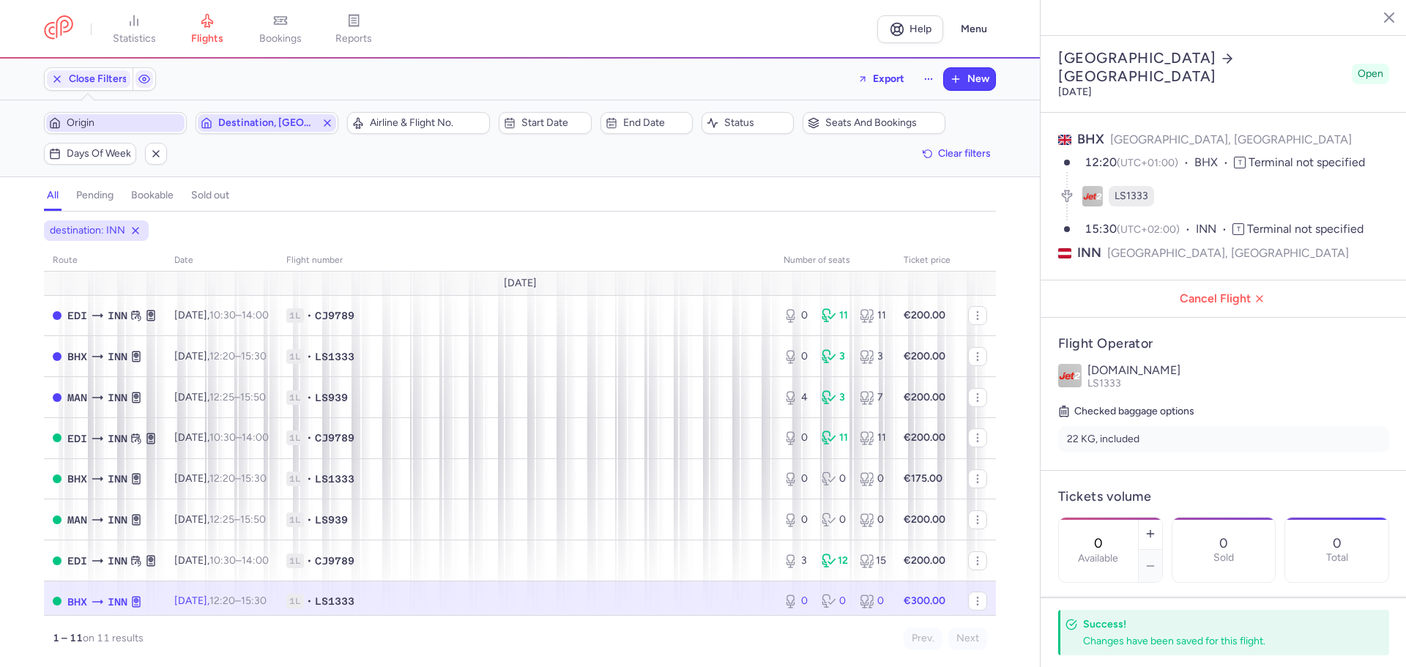
click at [327, 122] on line "button" at bounding box center [327, 123] width 6 height 6
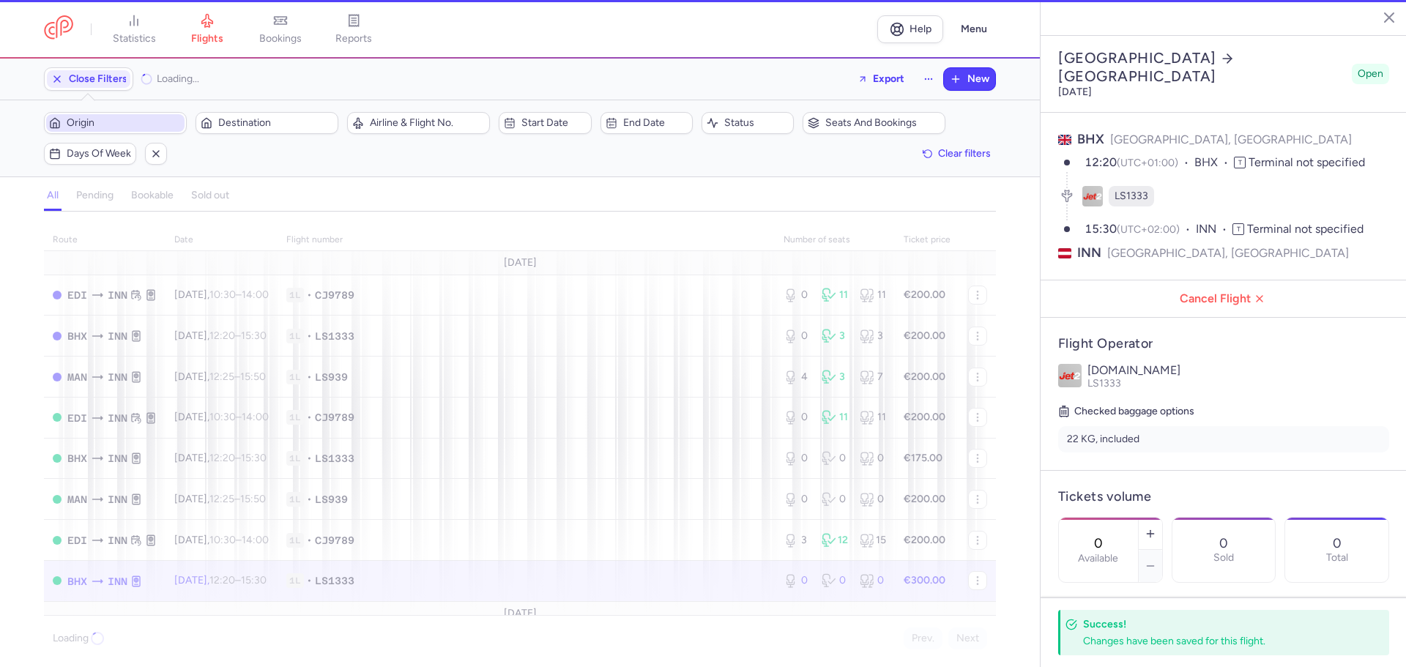
click at [112, 114] on span "Origin" at bounding box center [115, 123] width 138 height 18
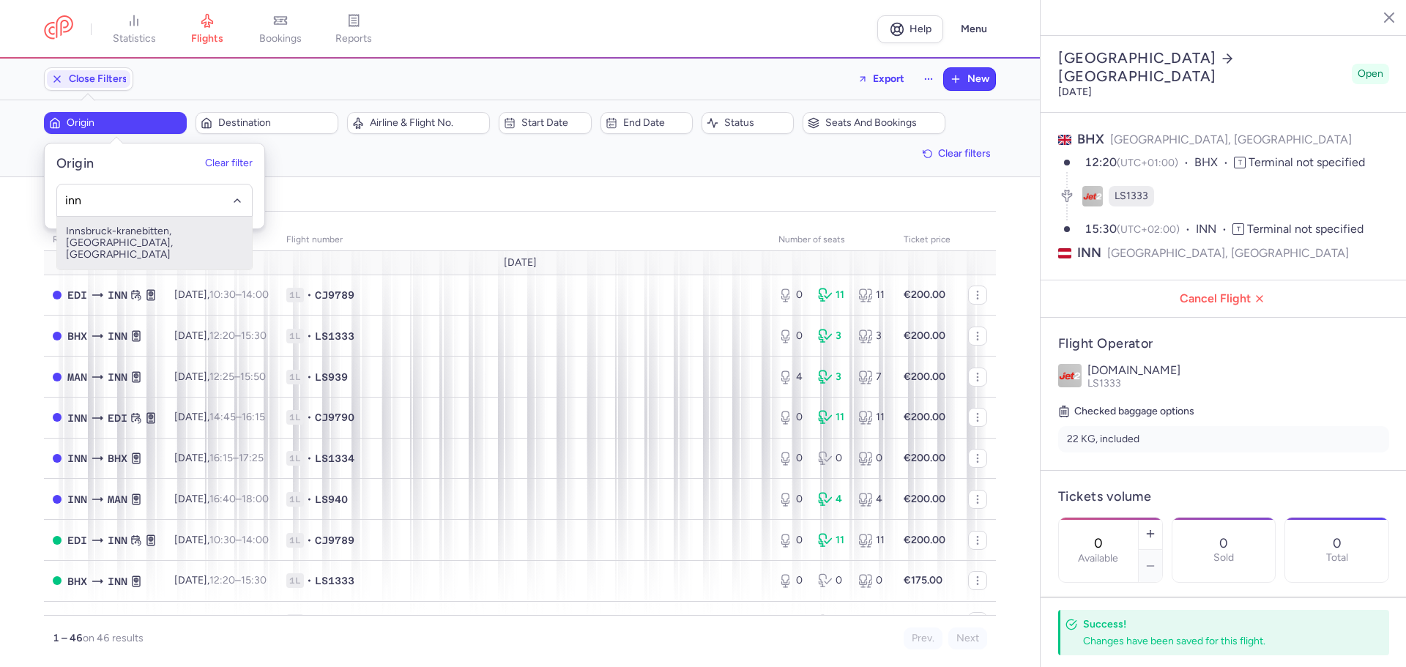
click at [162, 236] on span "Innsbruck-kranebitten, [GEOGRAPHIC_DATA], [GEOGRAPHIC_DATA]" at bounding box center [154, 243] width 195 height 53
type input "inn"
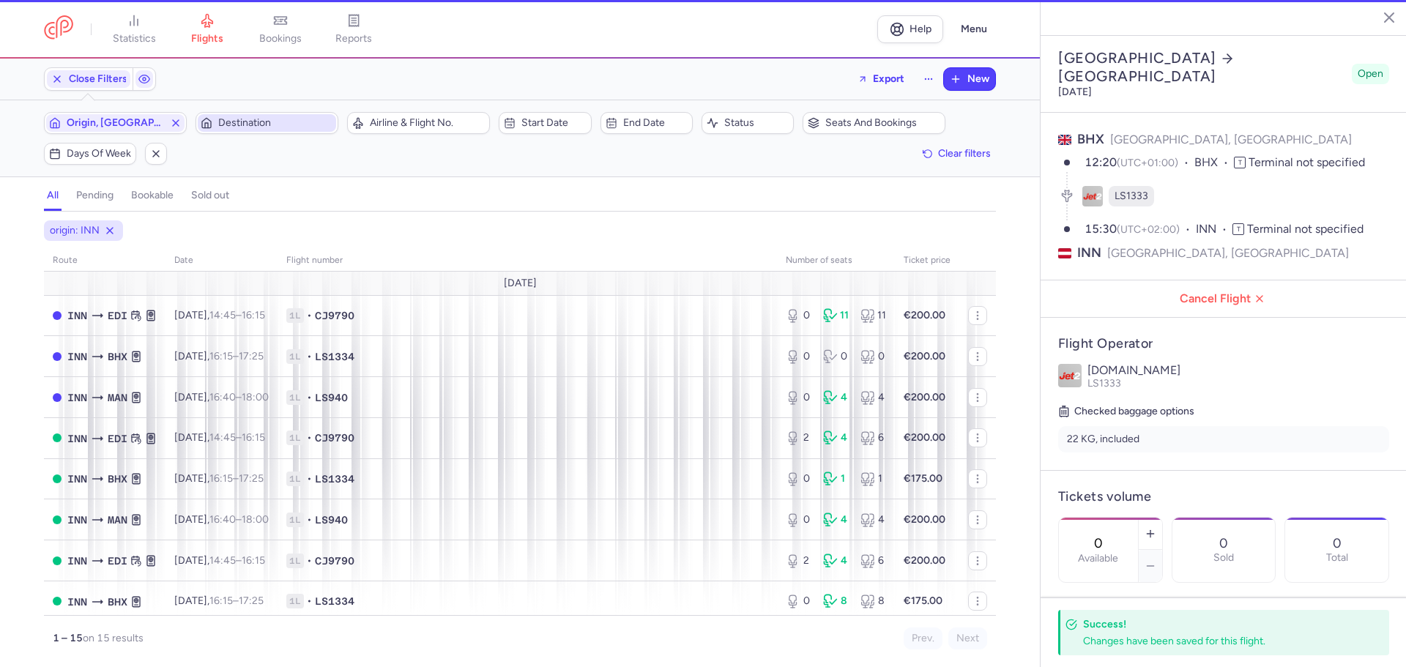
click at [267, 124] on span "Destination" at bounding box center [275, 123] width 115 height 12
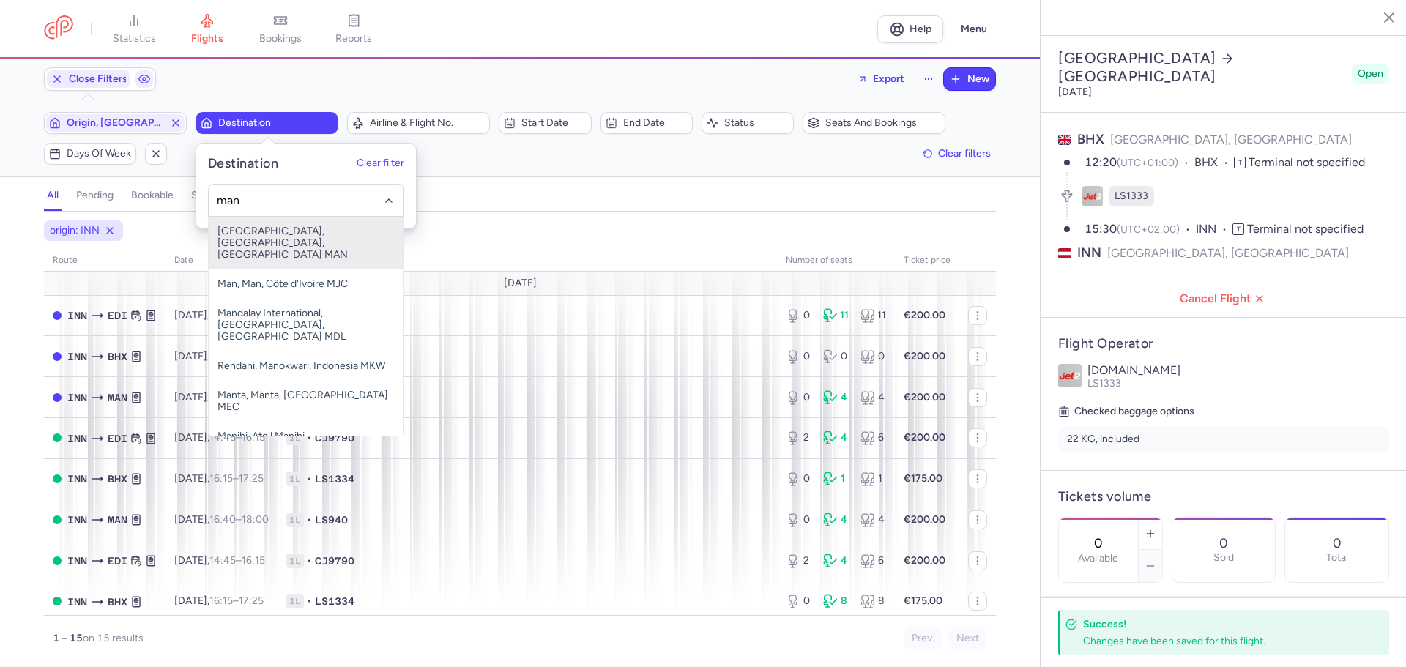
click at [310, 238] on span "[GEOGRAPHIC_DATA], [GEOGRAPHIC_DATA], [GEOGRAPHIC_DATA] MAN" at bounding box center [306, 243] width 195 height 53
type input "man"
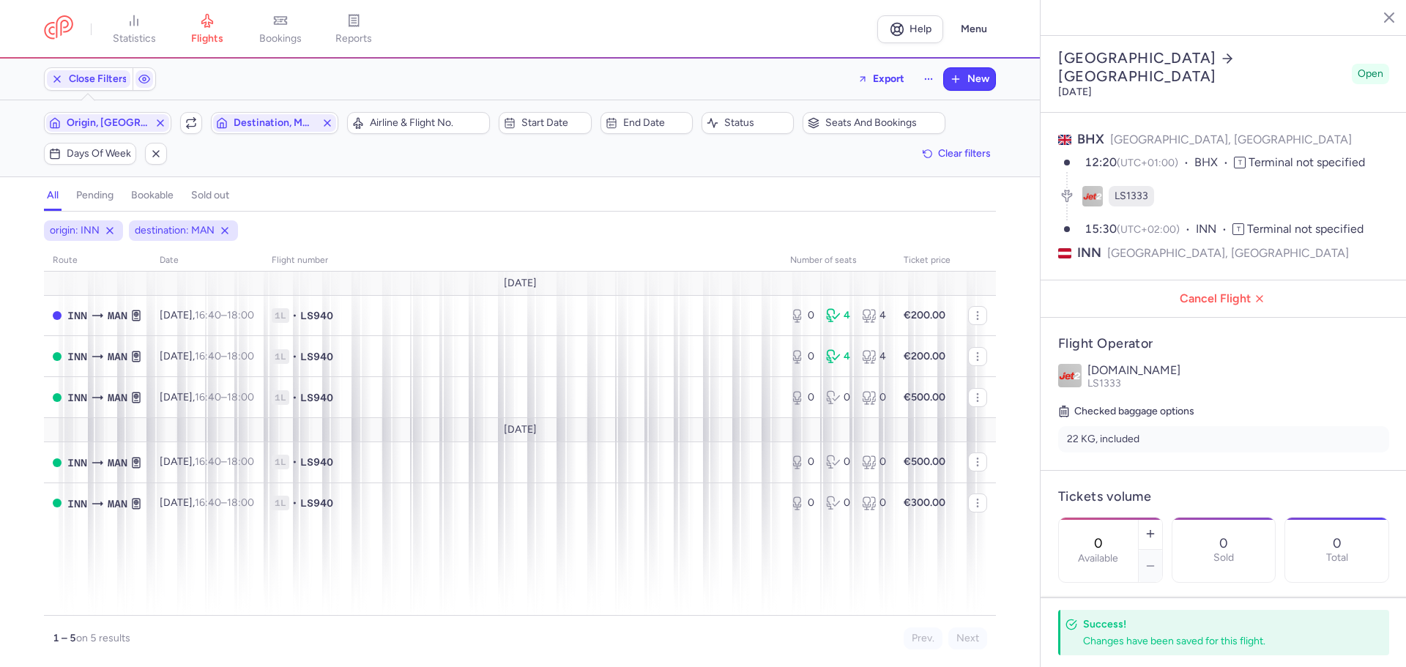
click at [783, 204] on div "all pending bookable sold out" at bounding box center [520, 199] width 952 height 26
drag, startPoint x: 1377, startPoint y: 14, endPoint x: 1139, endPoint y: 1, distance: 238.3
click at [1376, 14] on icon "button" at bounding box center [1378, 17] width 15 height 15
